Goal: Task Accomplishment & Management: Use online tool/utility

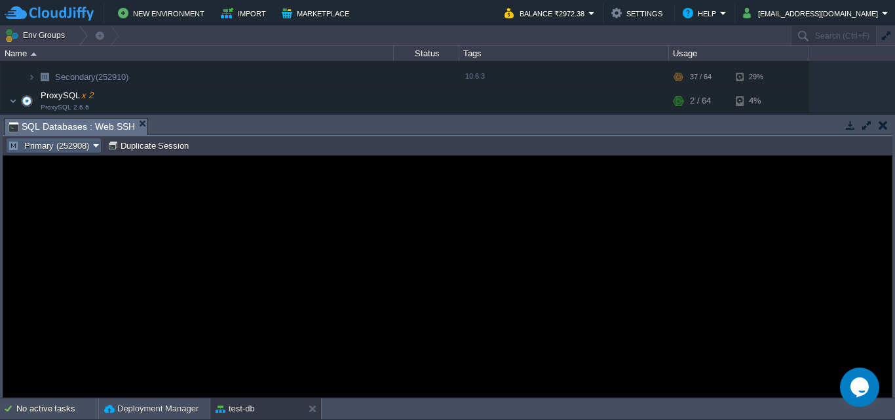
click at [83, 146] on button "Primary (252908)" at bounding box center [50, 146] width 85 height 12
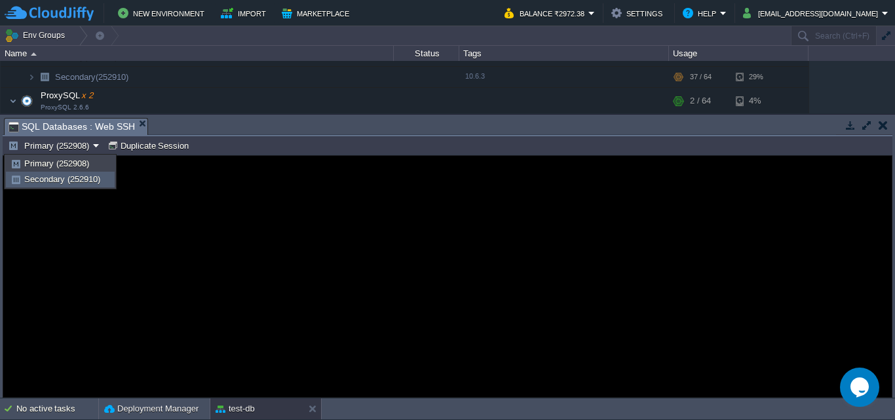
click at [61, 176] on span "Secondary (252910)" at bounding box center [62, 179] width 76 height 10
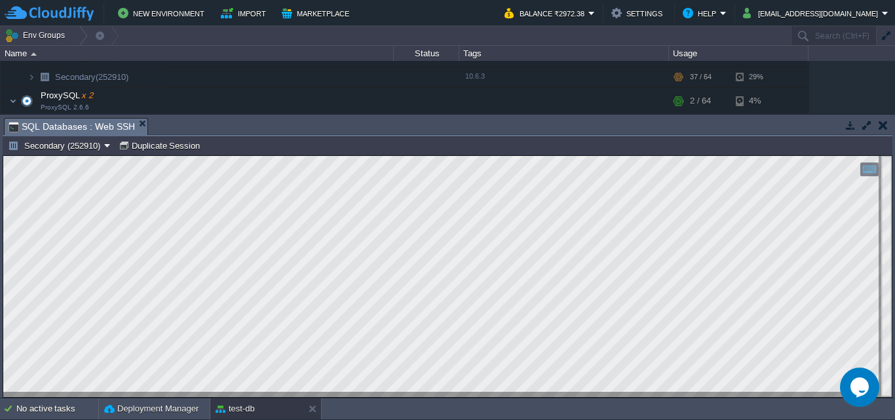
type input "#000000"
click at [64, 142] on button "Secondary (252910)" at bounding box center [56, 146] width 96 height 12
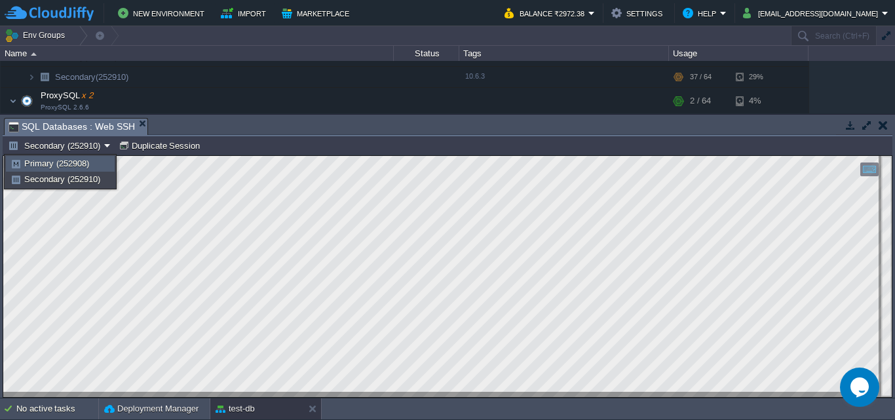
click at [64, 170] on link "Primary (252908)" at bounding box center [60, 164] width 107 height 14
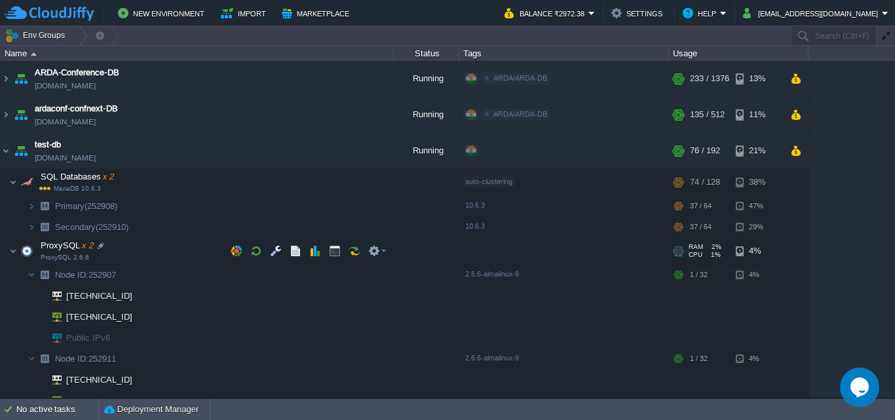
scroll to position [66, 0]
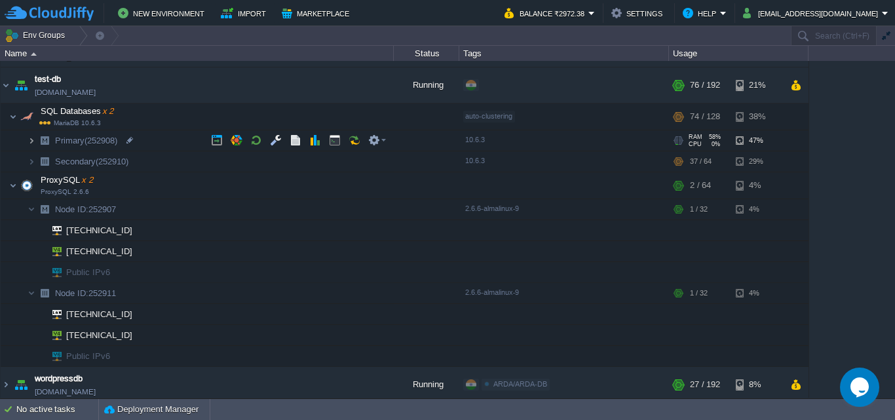
click at [33, 142] on img at bounding box center [32, 140] width 8 height 20
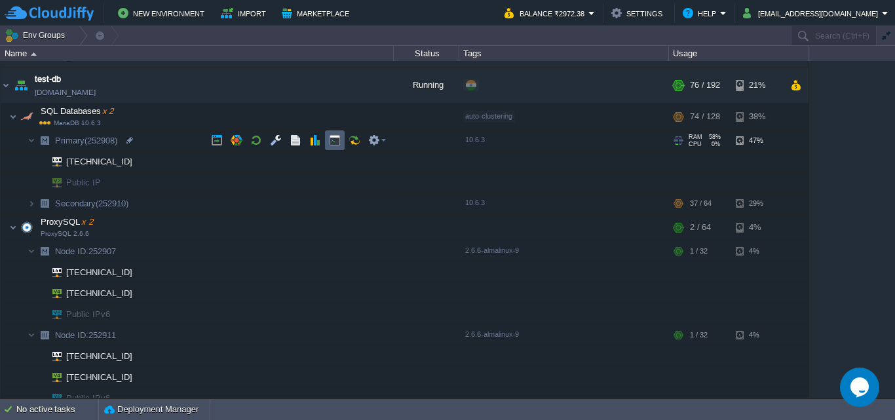
click at [328, 146] on td at bounding box center [335, 140] width 20 height 20
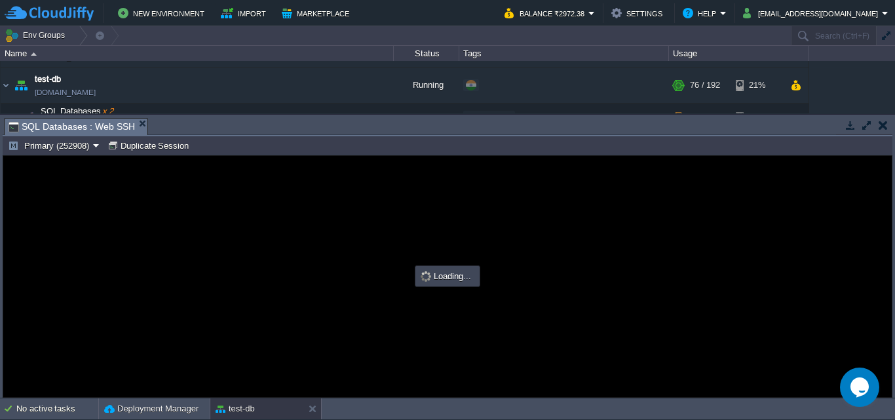
scroll to position [0, 0]
type input "#000000"
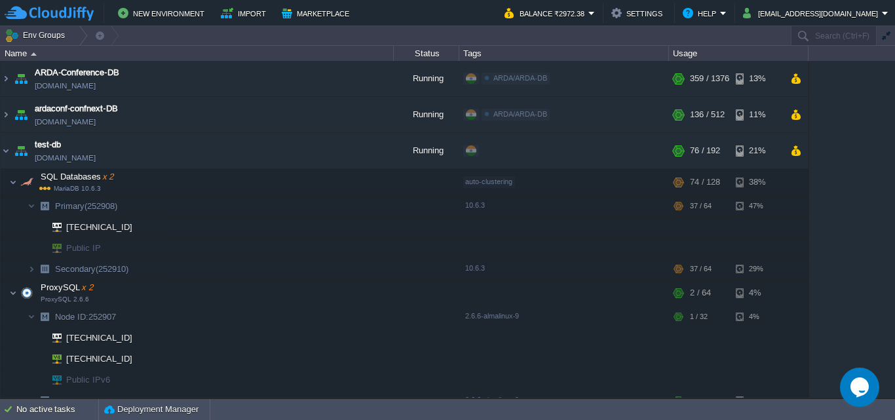
click at [3, 153] on img at bounding box center [6, 150] width 10 height 35
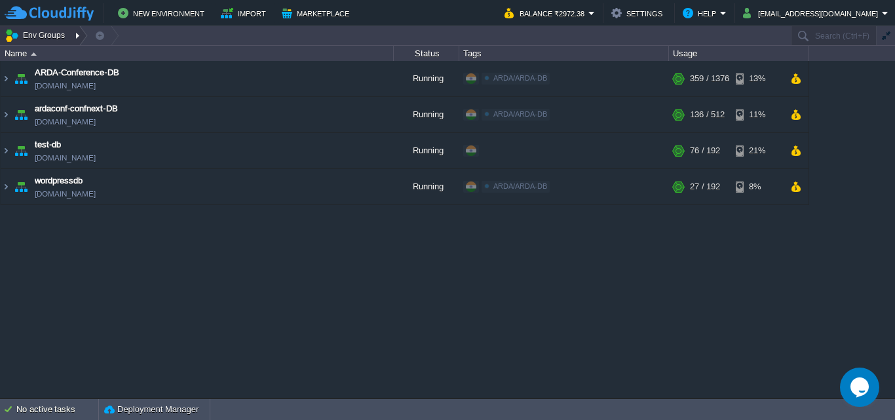
click at [78, 33] on div at bounding box center [79, 35] width 18 height 19
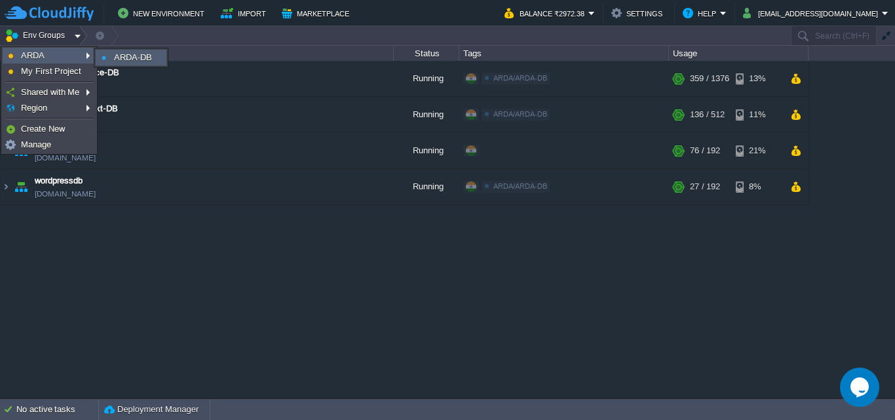
click at [130, 58] on span "ARDA-DB" at bounding box center [133, 57] width 38 height 10
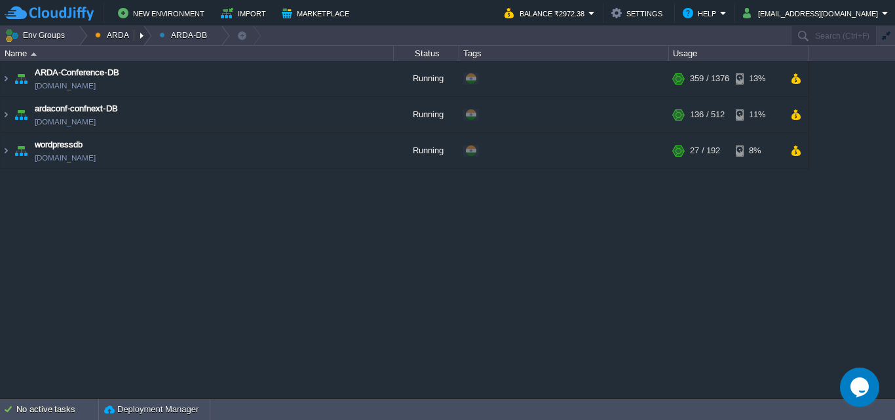
click at [110, 37] on button "ARDA" at bounding box center [114, 35] width 39 height 18
click at [47, 37] on button "Env Groups" at bounding box center [37, 35] width 65 height 18
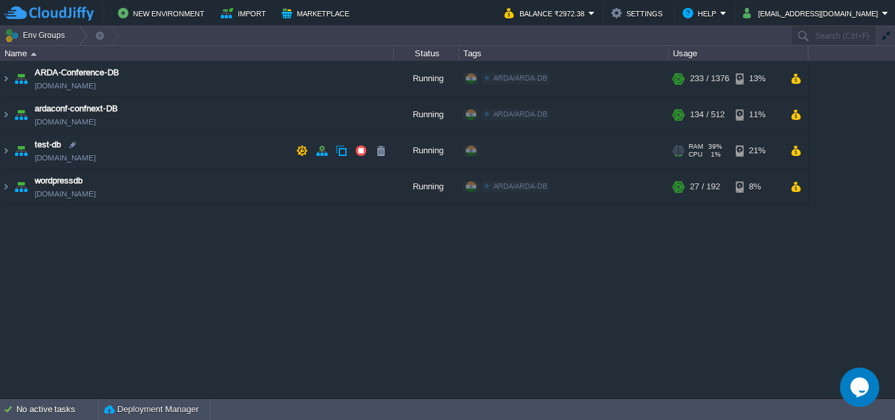
click at [4, 150] on img at bounding box center [6, 150] width 10 height 35
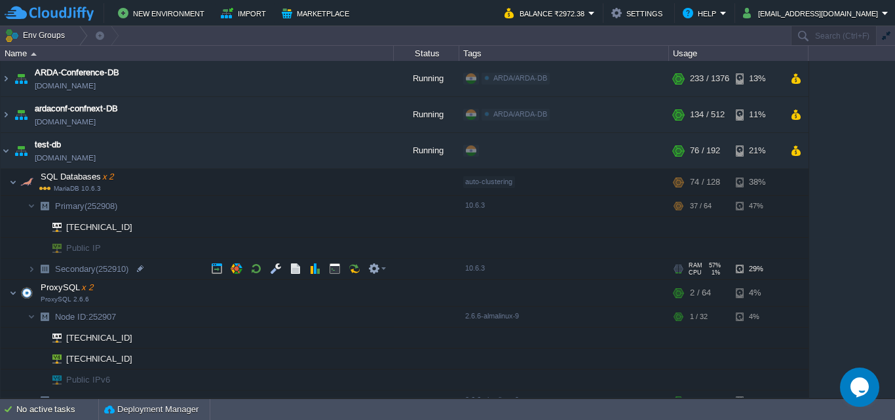
scroll to position [66, 0]
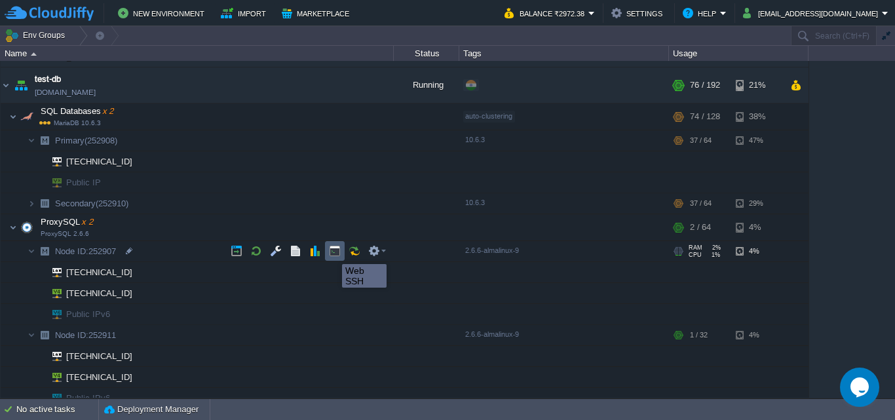
click at [332, 252] on button "button" at bounding box center [335, 251] width 12 height 12
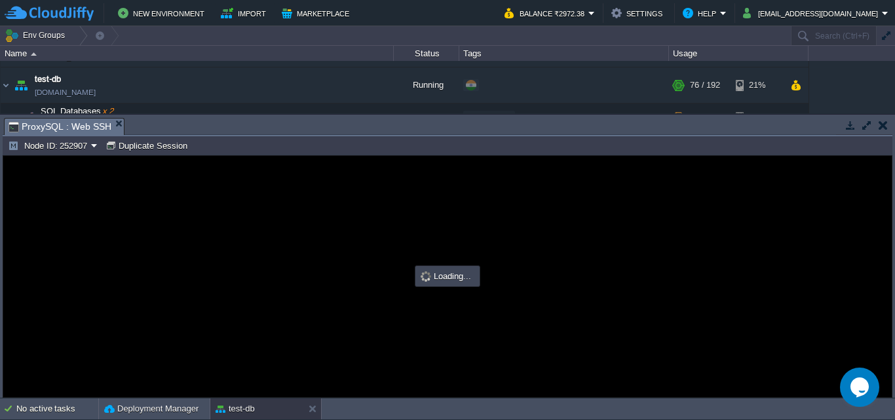
scroll to position [0, 0]
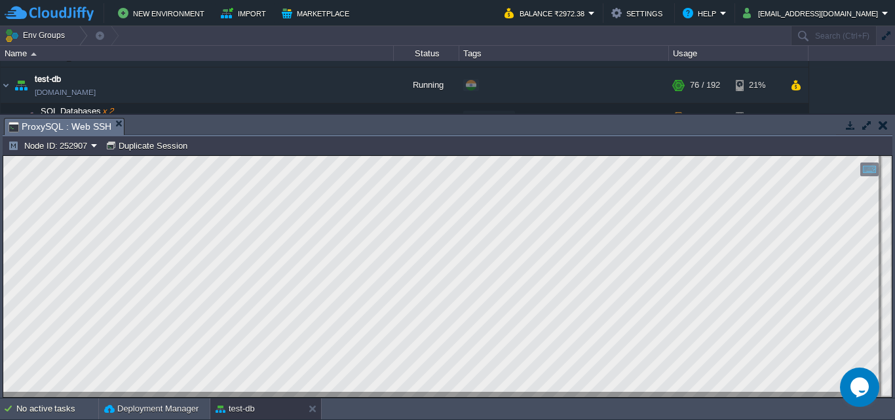
type input "#000000"
